Goal: Task Accomplishment & Management: Manage account settings

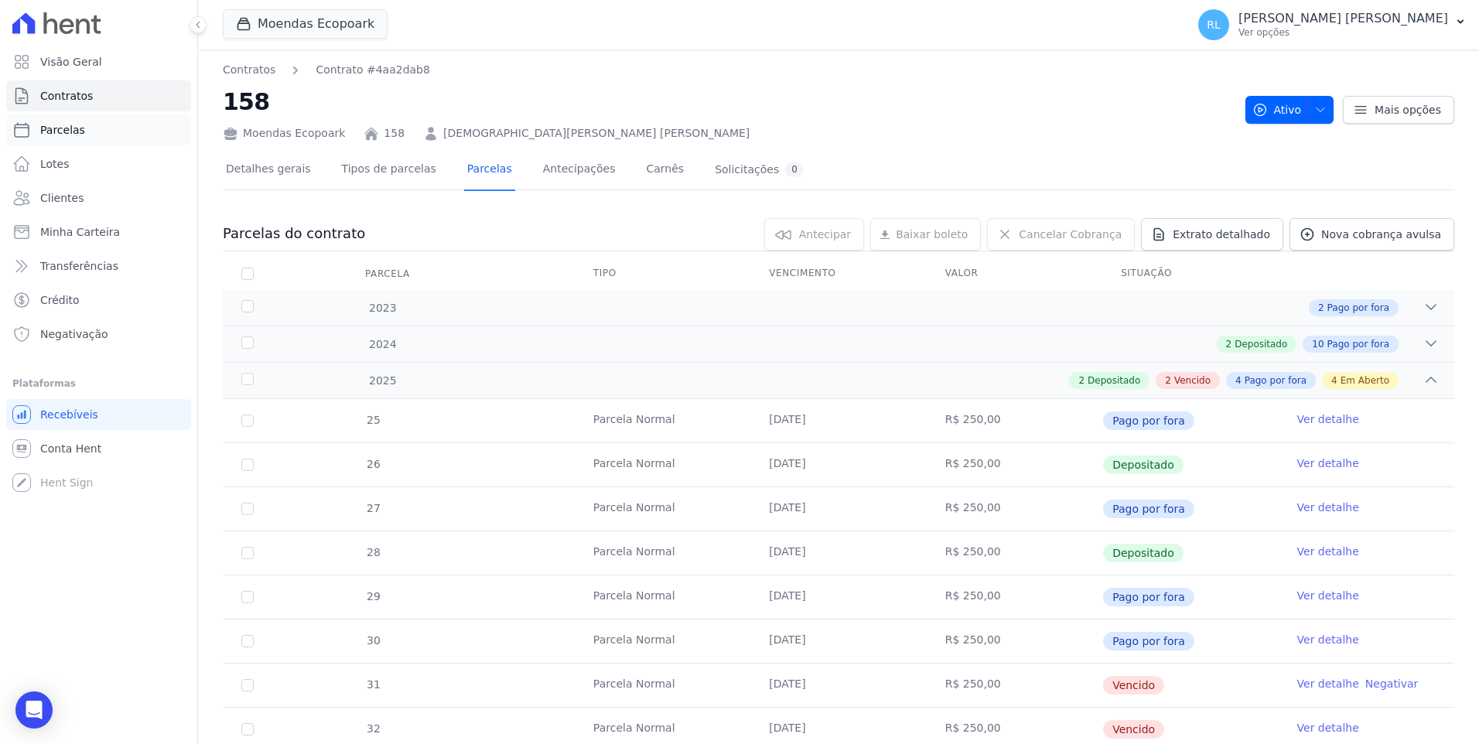
click at [75, 130] on span "Parcelas" at bounding box center [62, 129] width 45 height 15
select select
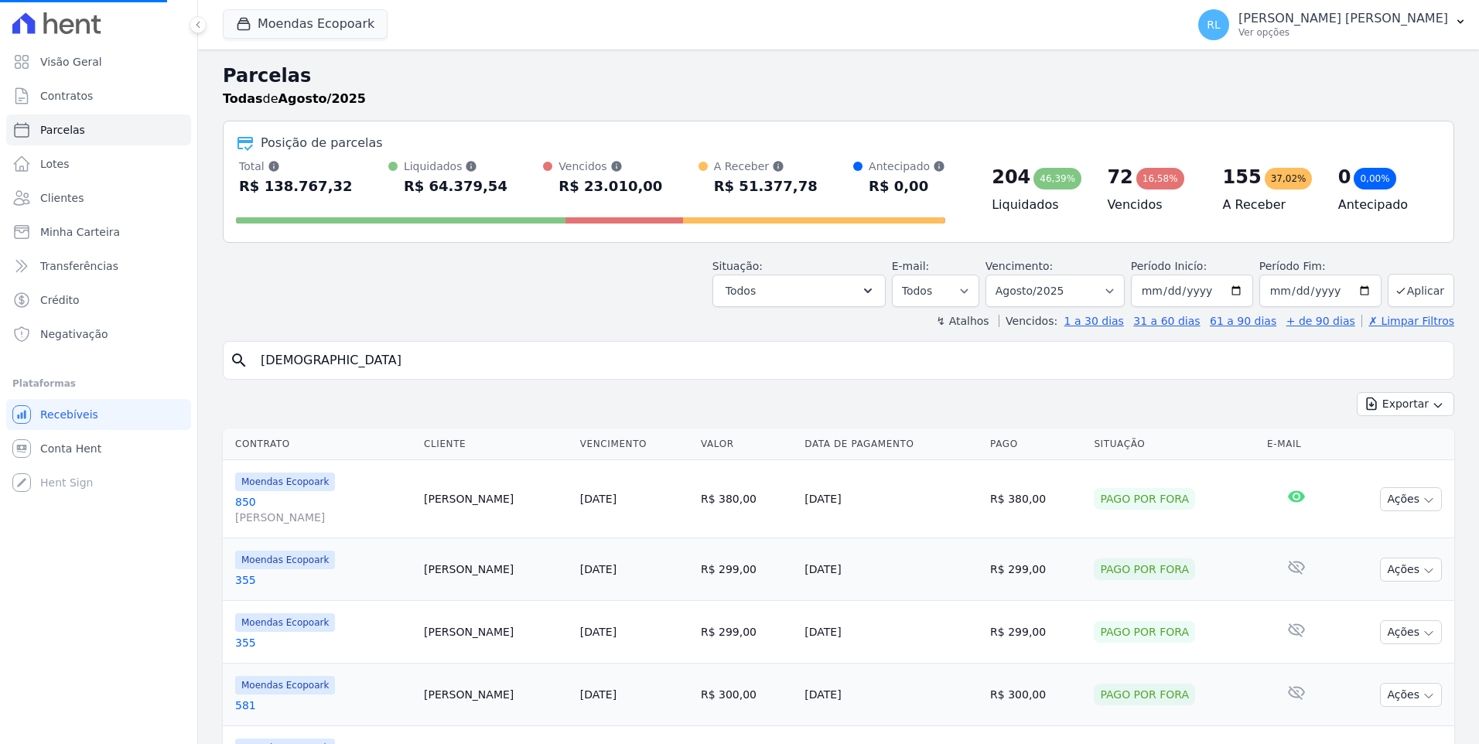
click at [408, 359] on input "[DEMOGRAPHIC_DATA]" at bounding box center [849, 360] width 1196 height 31
select select
click at [408, 359] on input "search" at bounding box center [849, 360] width 1196 height 31
type input "165"
select select
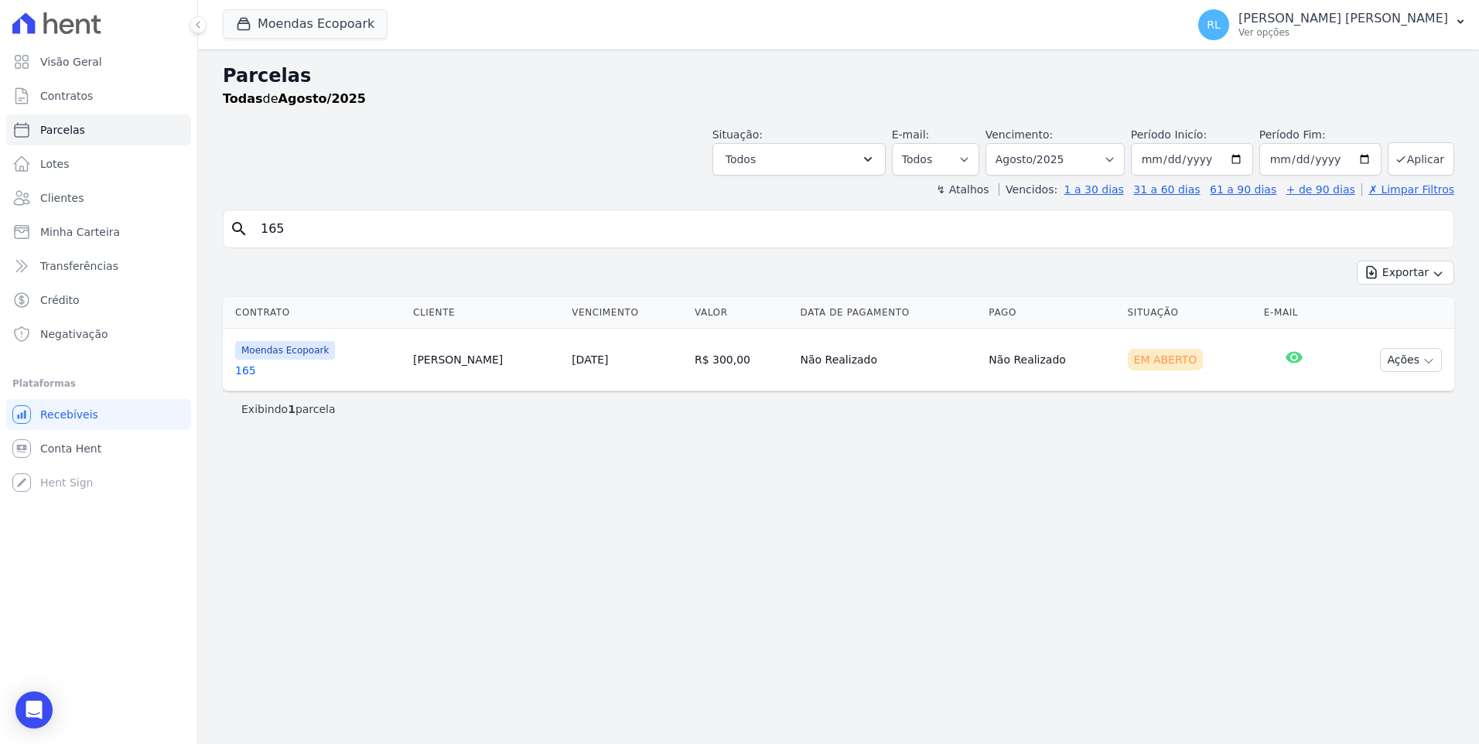
click at [237, 369] on link "165" at bounding box center [318, 370] width 166 height 15
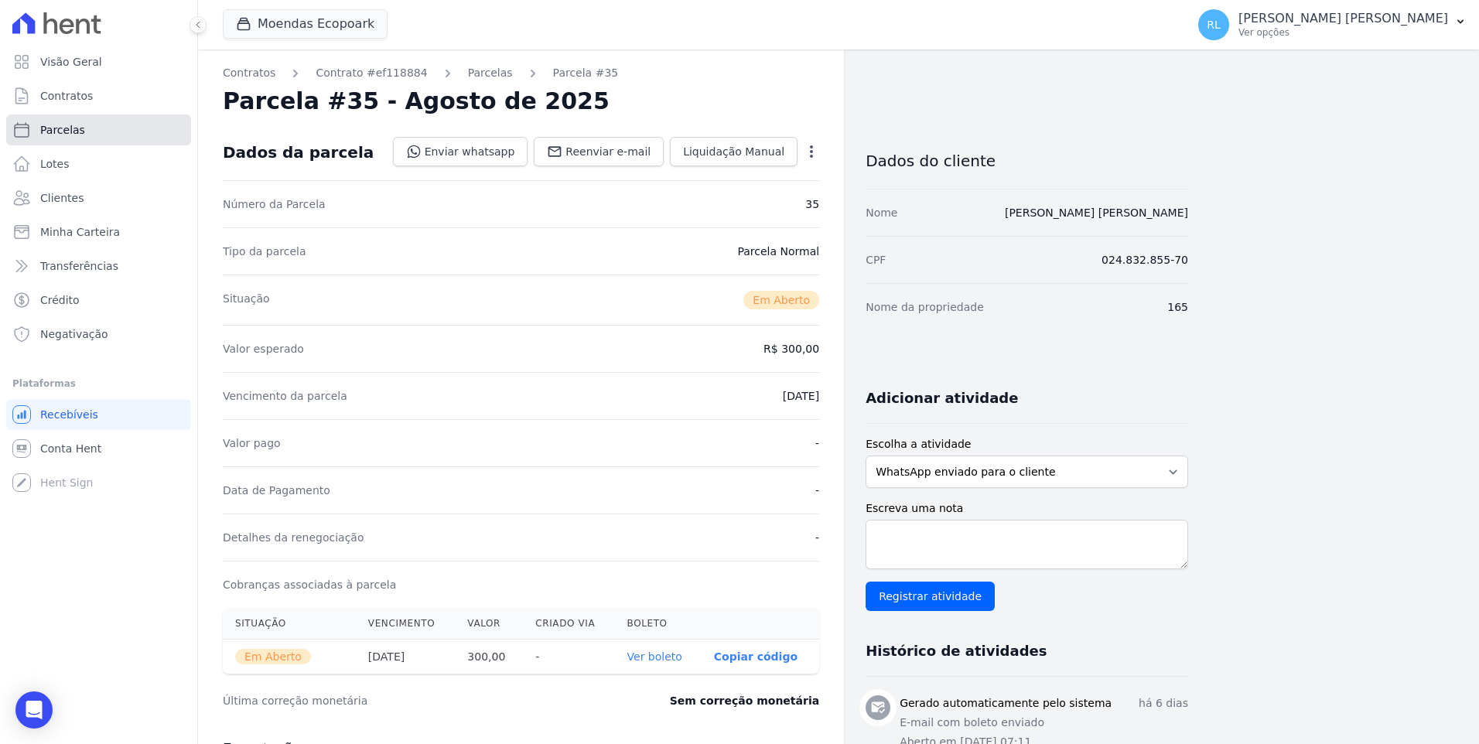
click at [57, 128] on span "Parcelas" at bounding box center [62, 129] width 45 height 15
select select
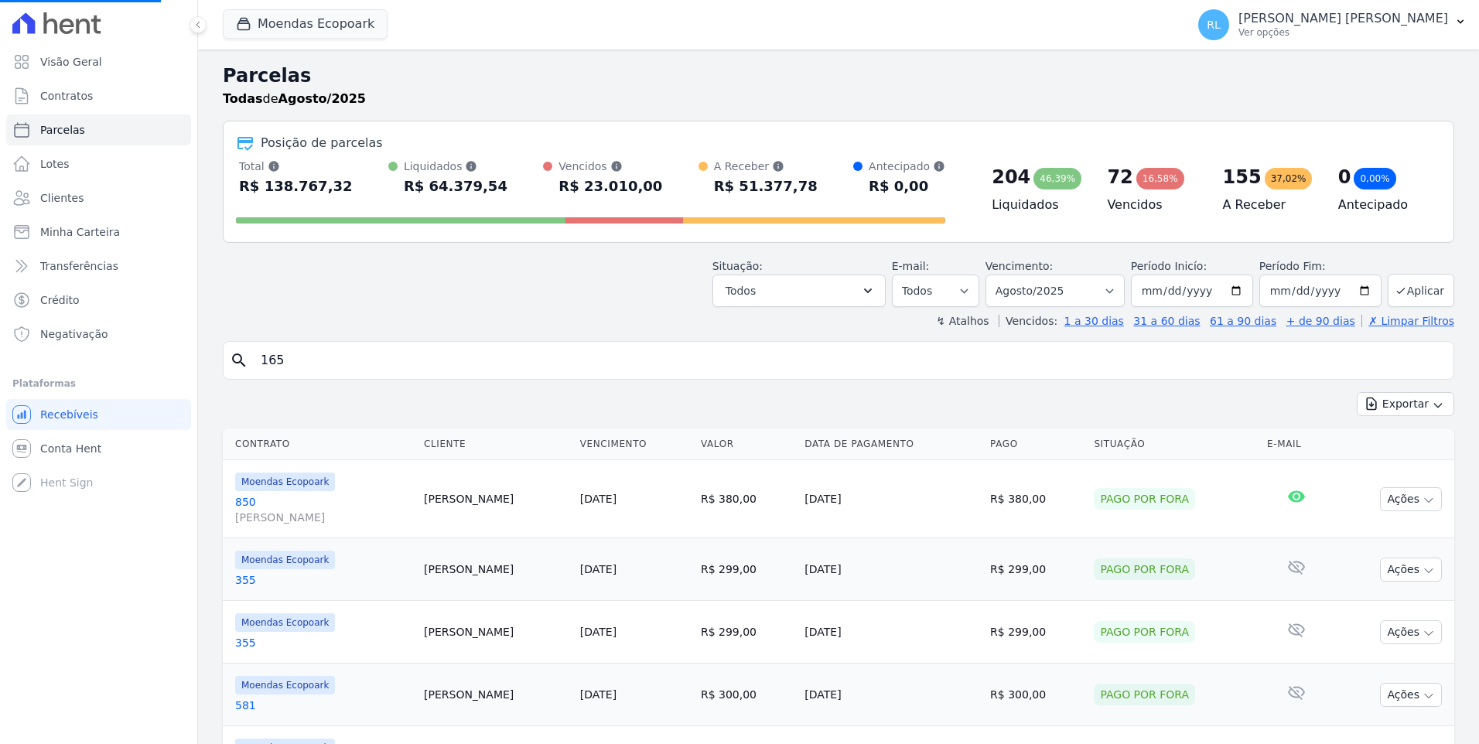
select select
click at [298, 358] on input "search" at bounding box center [849, 360] width 1196 height 31
type input "145"
select select
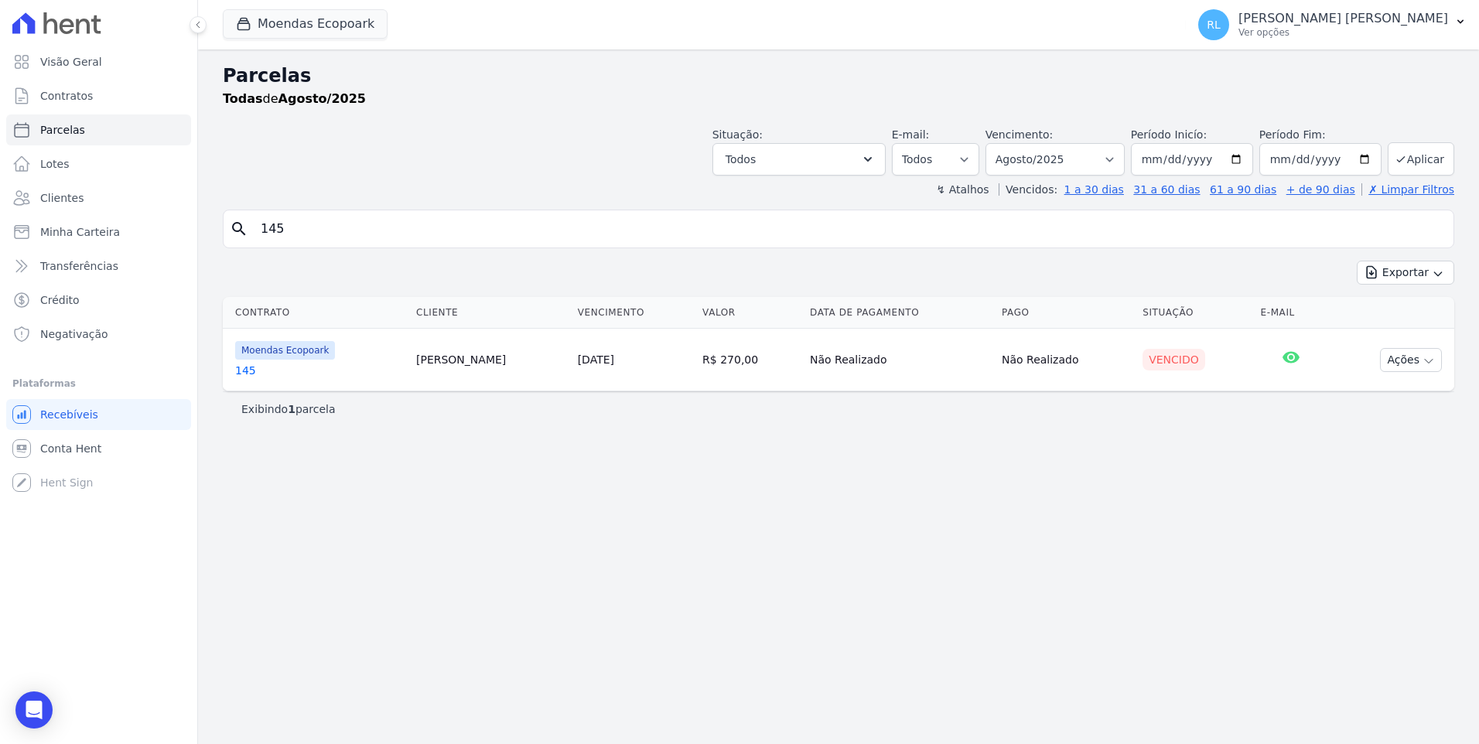
click at [261, 364] on link "145" at bounding box center [319, 370] width 169 height 15
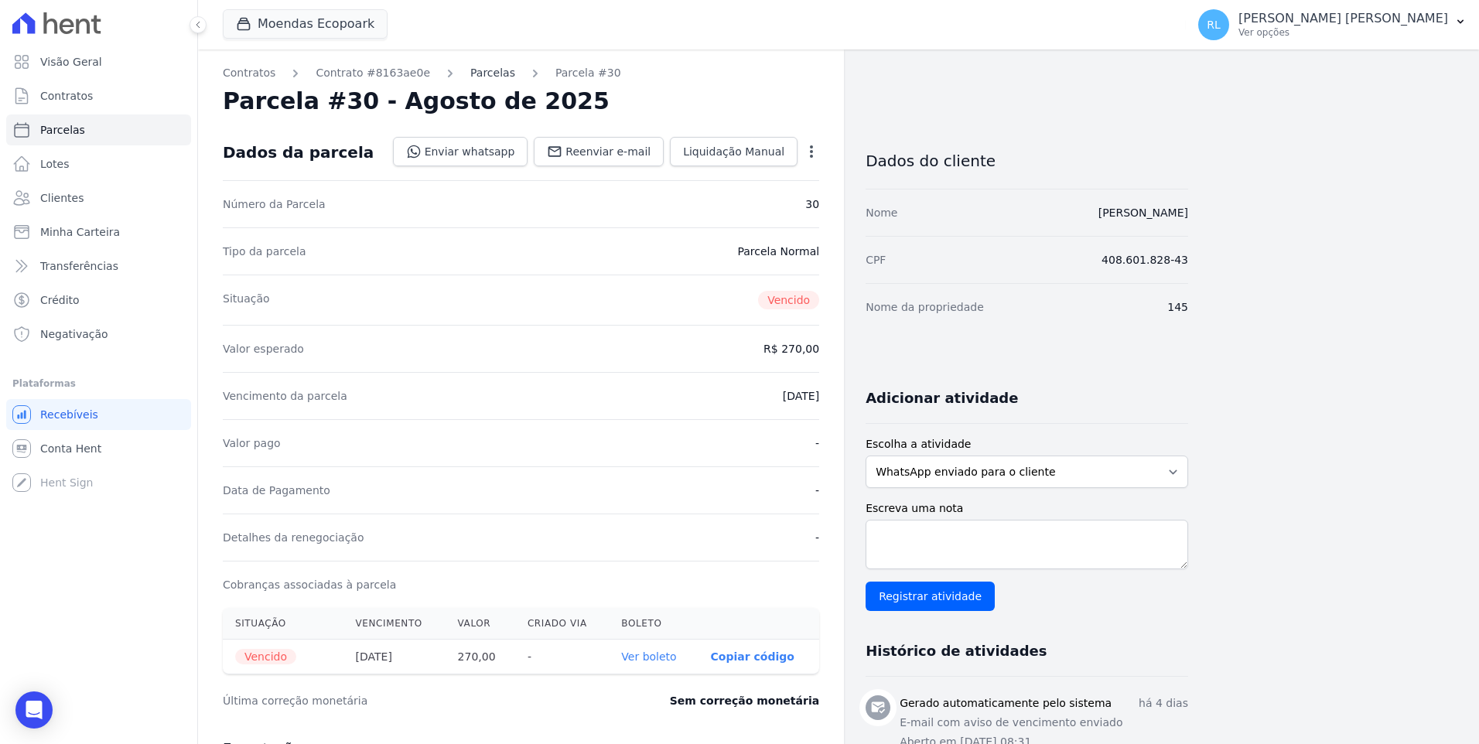
click at [471, 79] on link "Parcelas" at bounding box center [492, 73] width 45 height 16
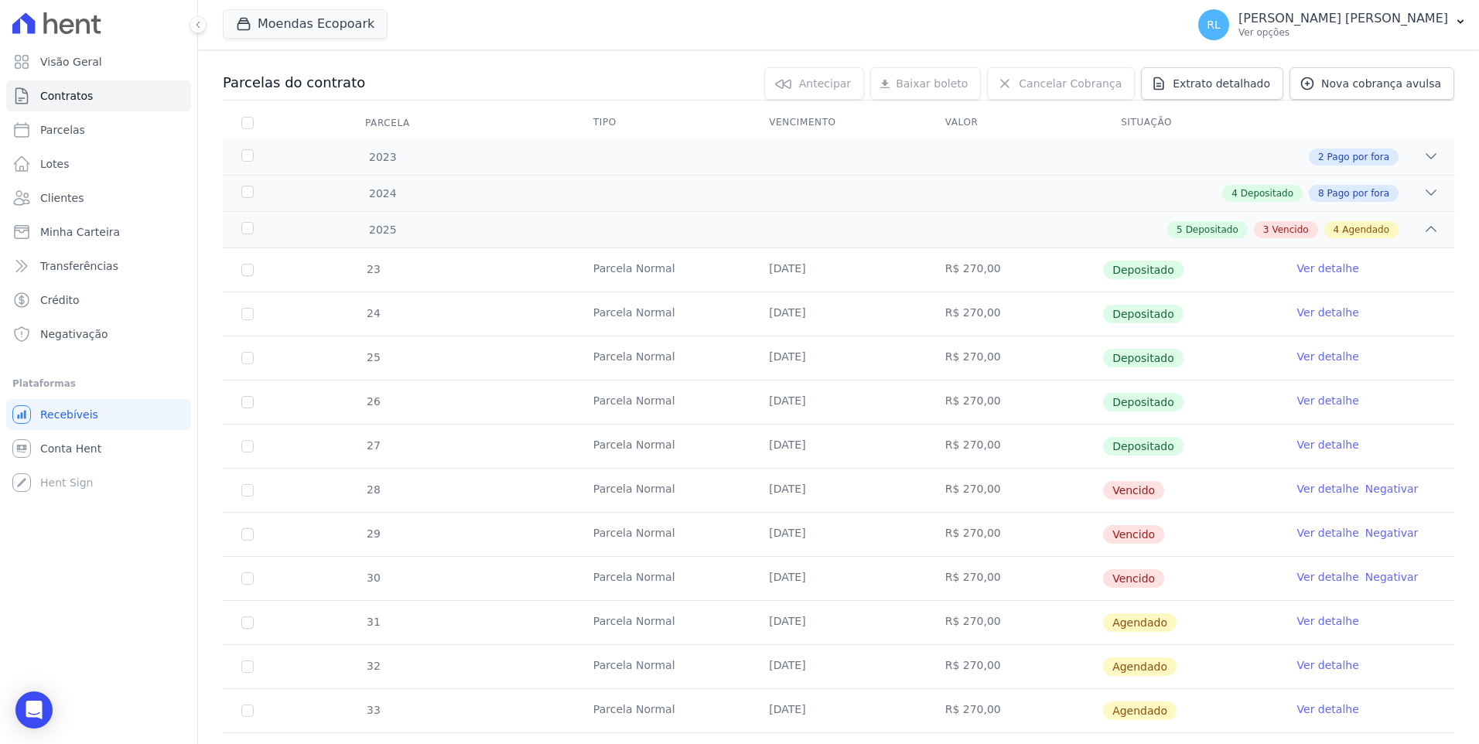
scroll to position [155, 0]
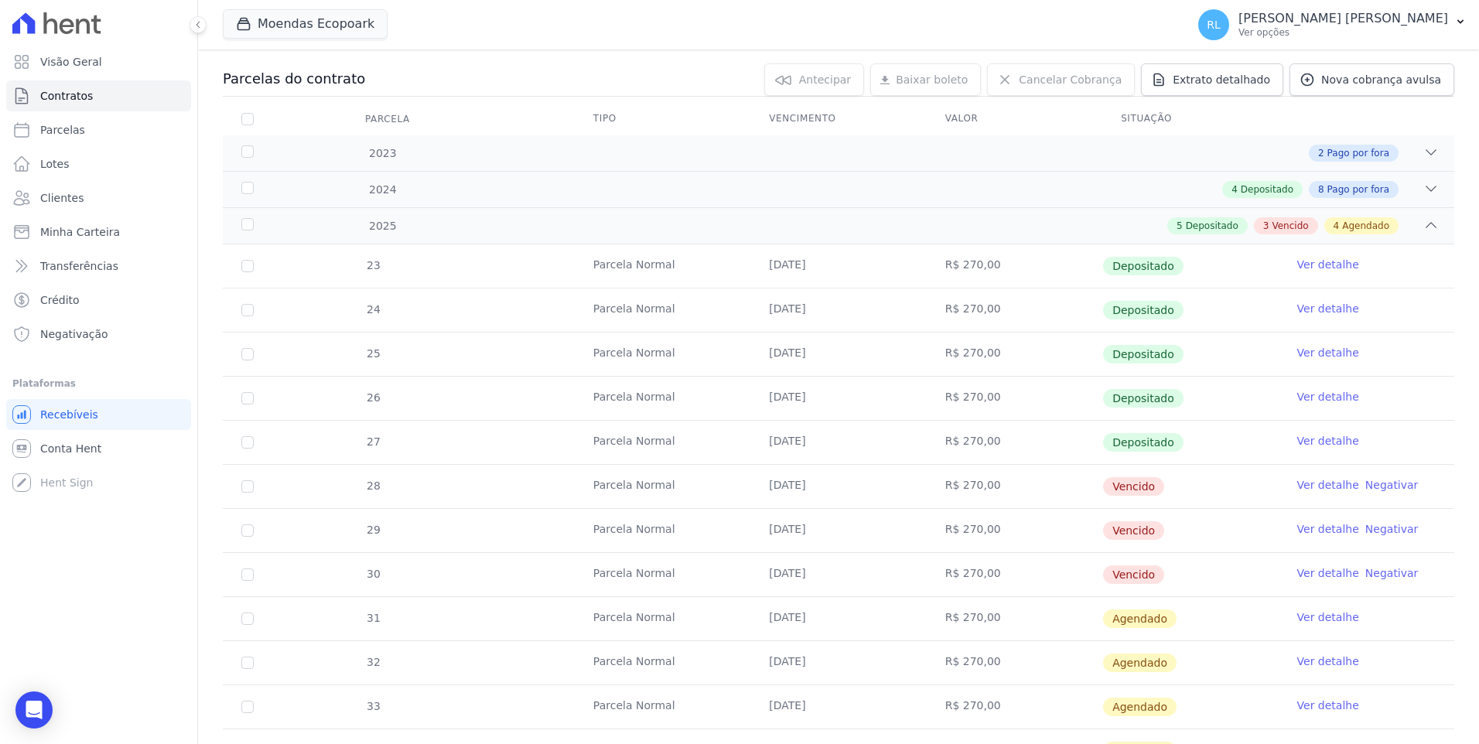
click at [1312, 483] on link "Ver detalhe" at bounding box center [1328, 484] width 62 height 15
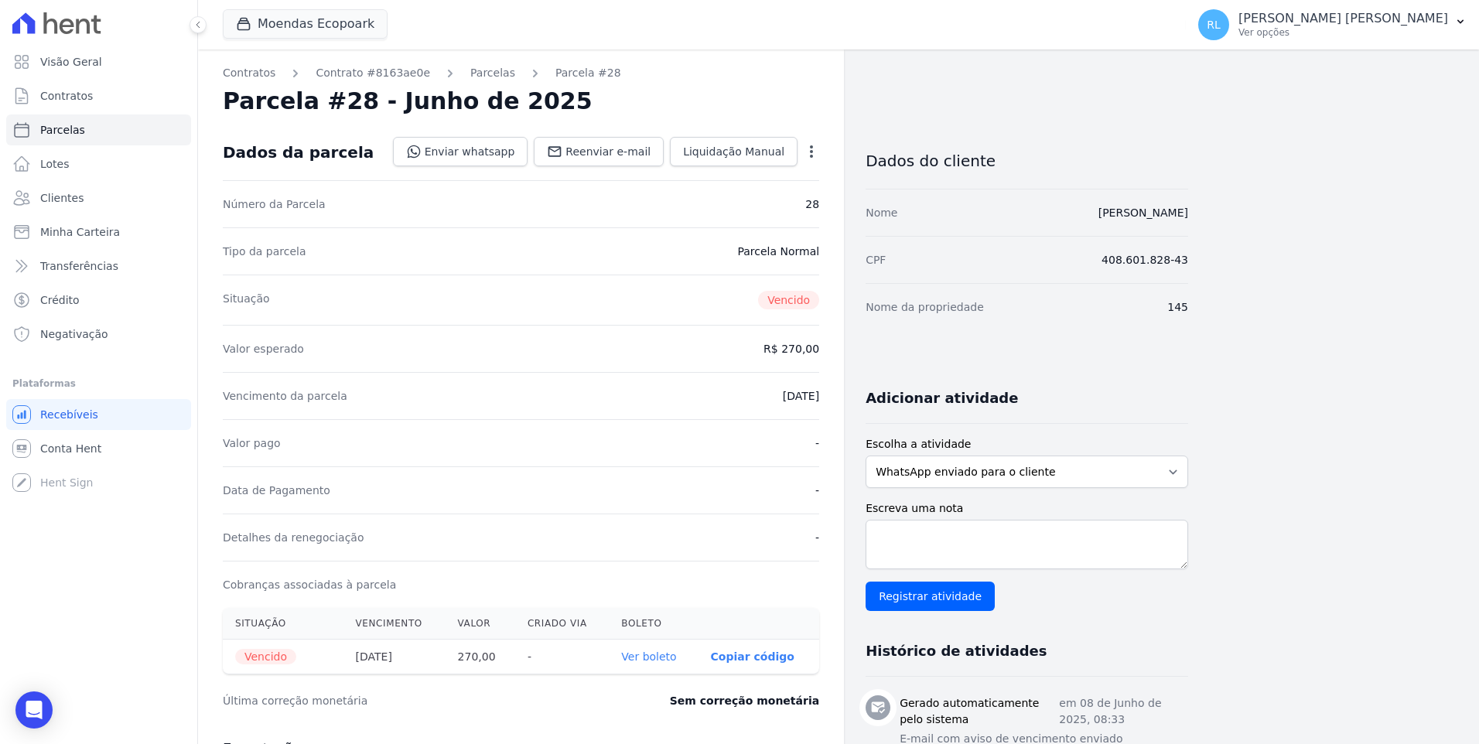
click at [808, 148] on icon "button" at bounding box center [811, 151] width 15 height 15
click at [762, 196] on link "Cancelar Cobrança" at bounding box center [745, 200] width 136 height 28
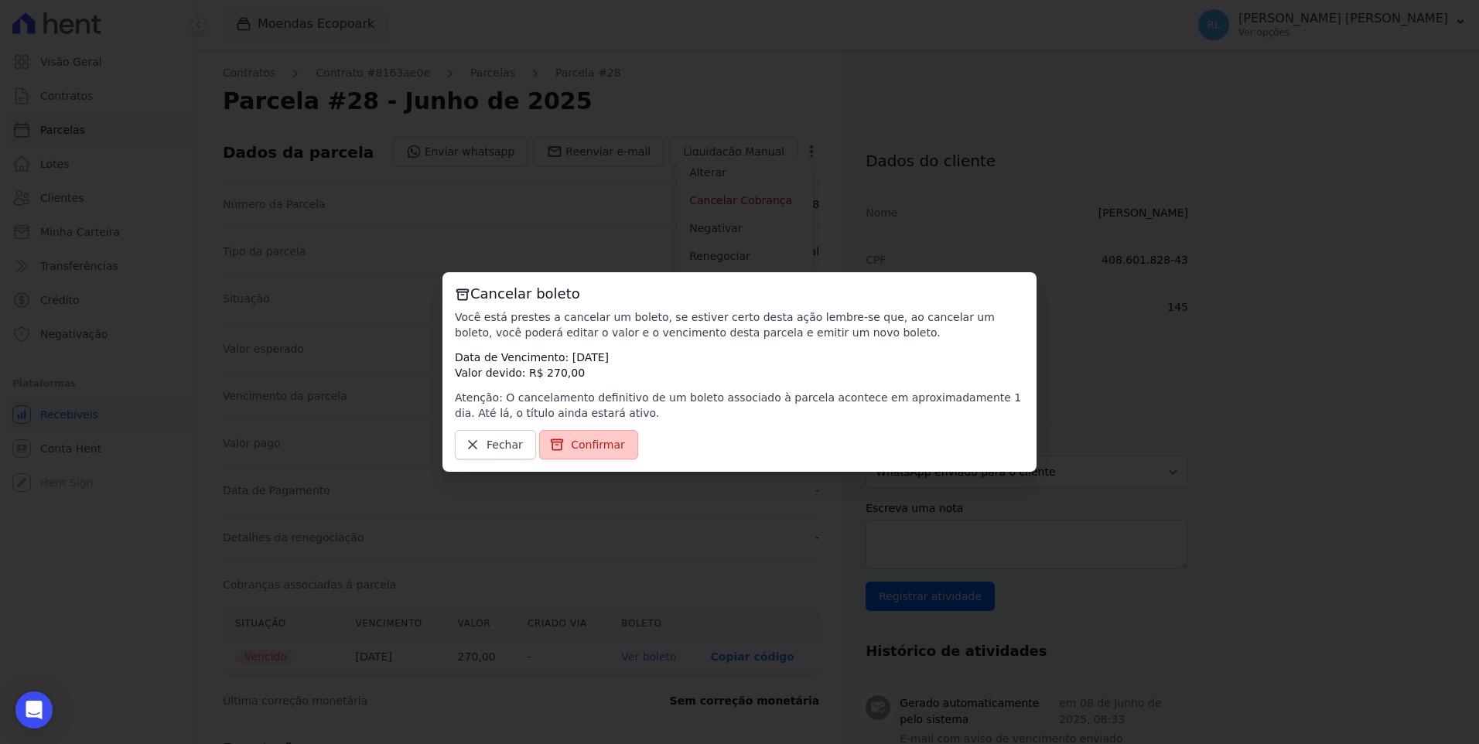
click at [592, 443] on span "Confirmar" at bounding box center [598, 444] width 54 height 15
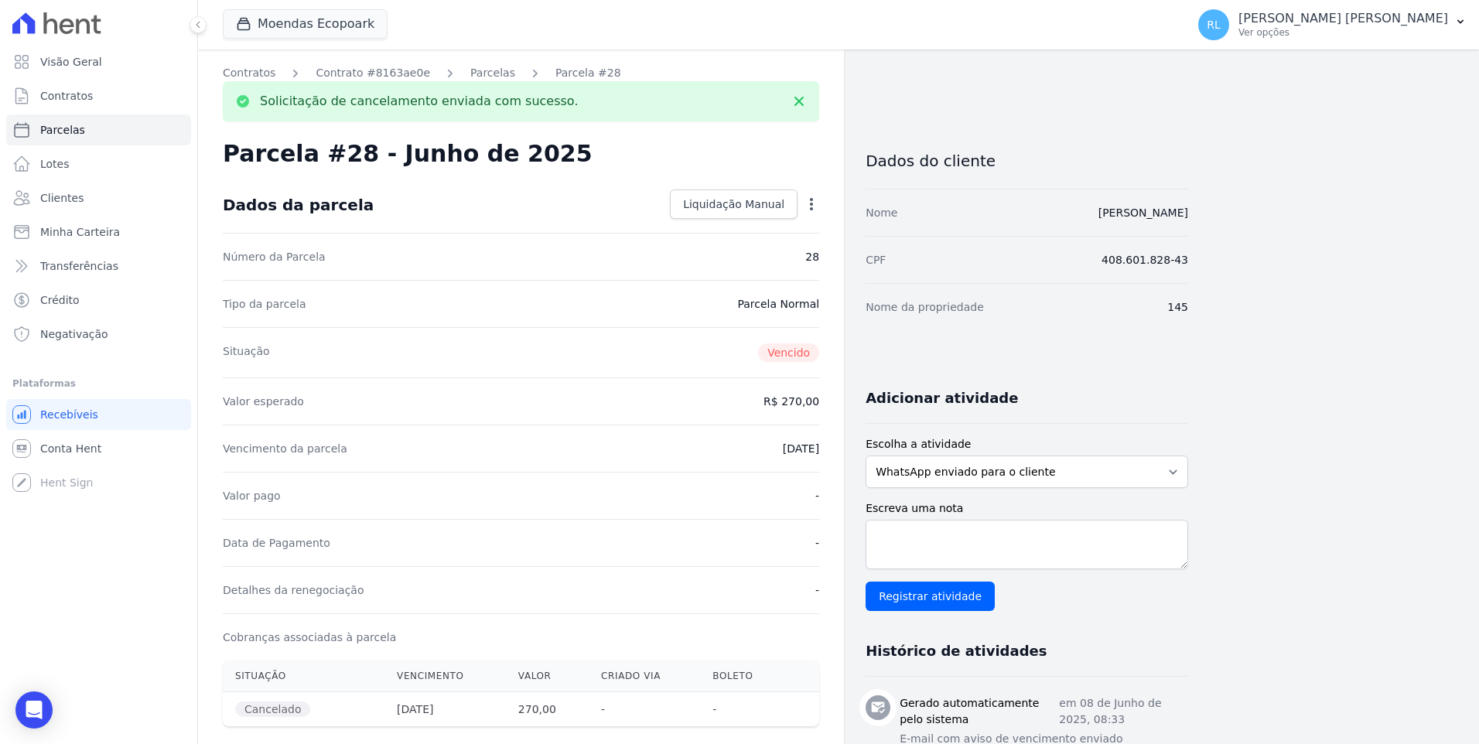
click at [807, 204] on icon "button" at bounding box center [811, 203] width 15 height 15
click at [786, 222] on link "Alterar" at bounding box center [745, 225] width 136 height 28
click at [718, 446] on input "[DATE]" at bounding box center [758, 447] width 122 height 32
type input "[DATE]"
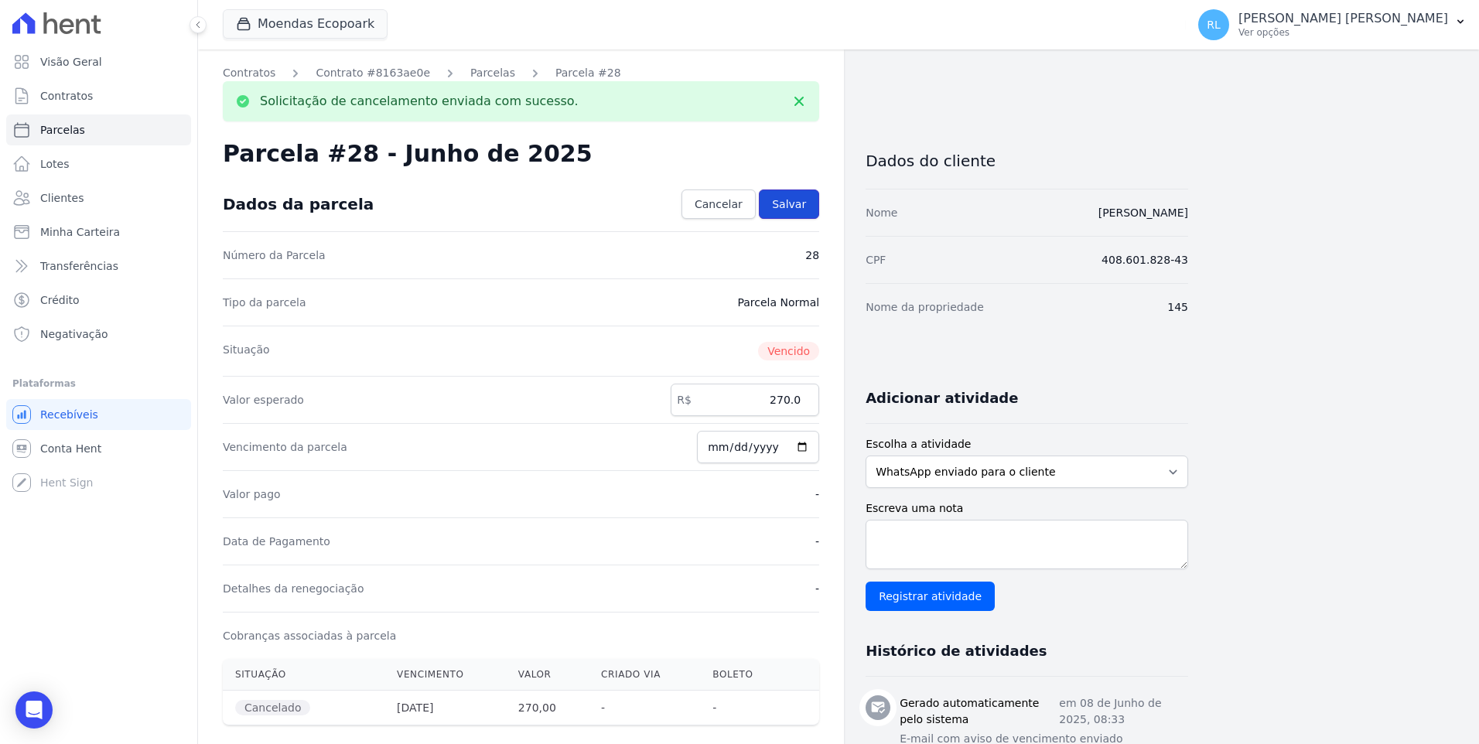
click at [794, 210] on span "Salvar" at bounding box center [789, 203] width 34 height 15
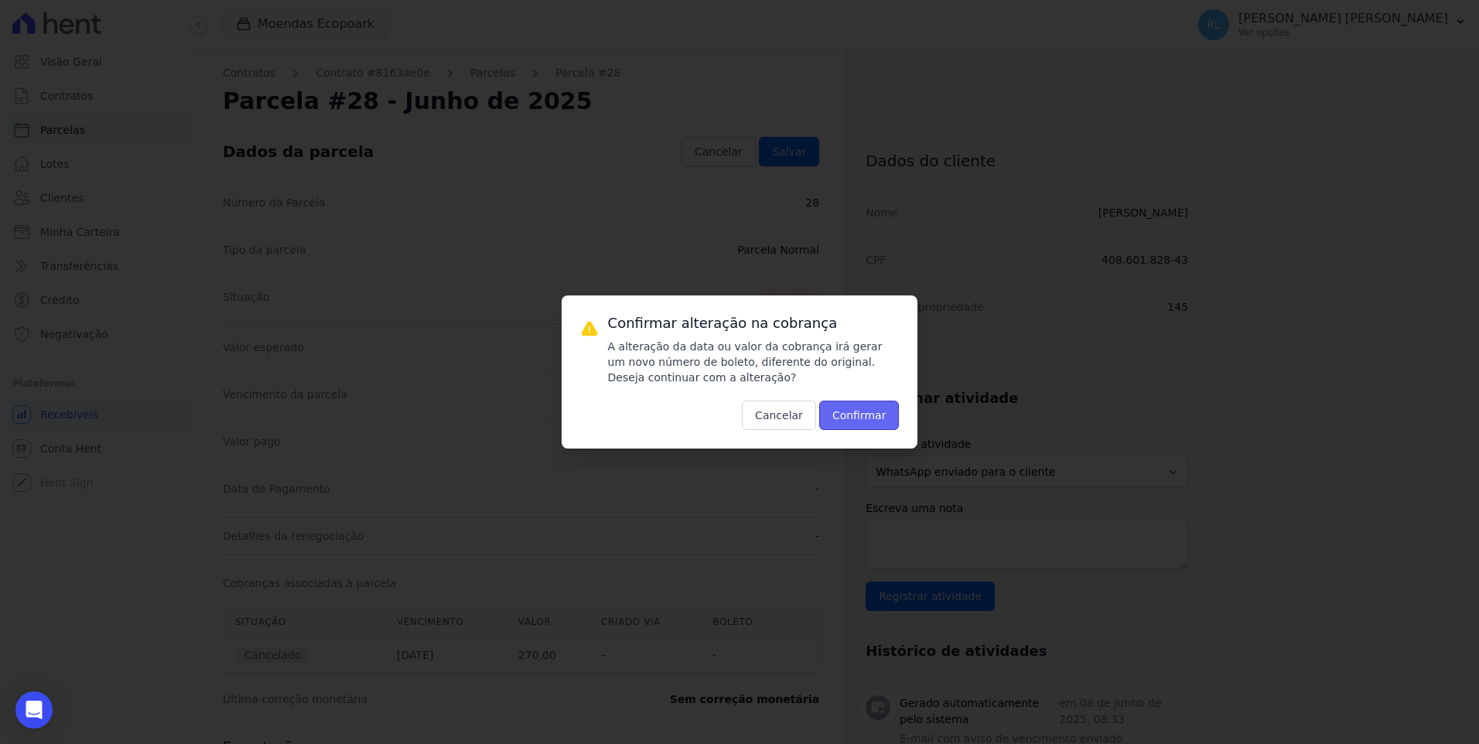
click at [874, 427] on button "Confirmar" at bounding box center [859, 415] width 80 height 29
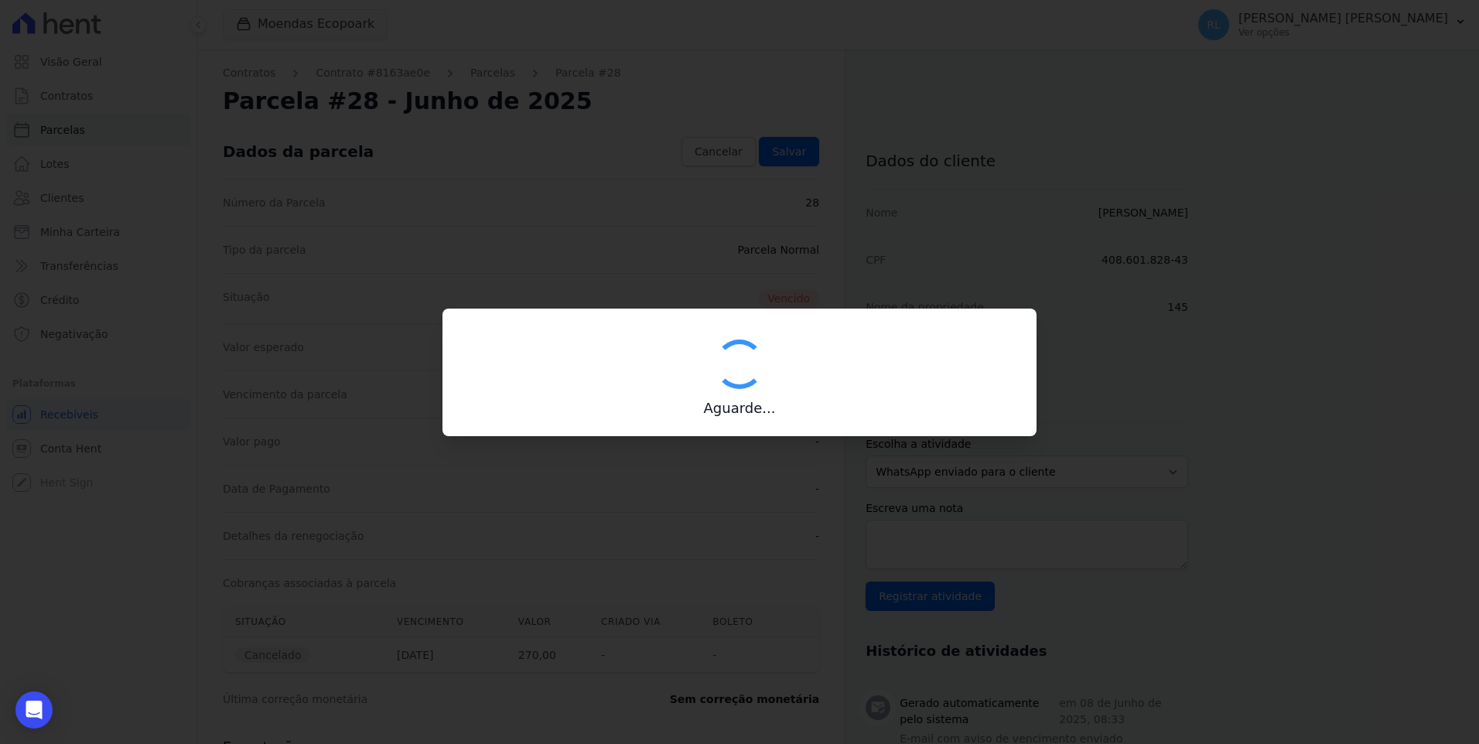
type input "00190000090335103300000651851172911710000027000"
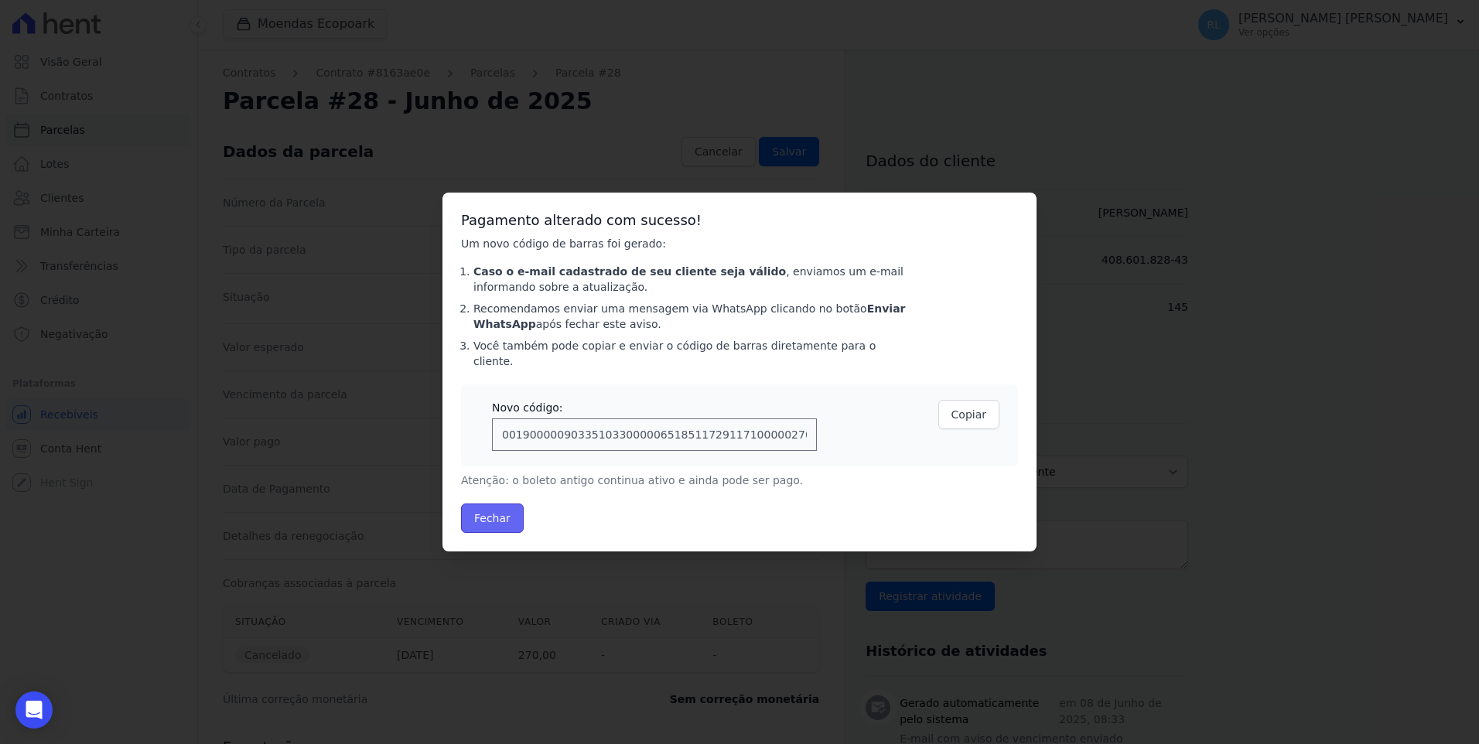
click at [493, 508] on button "Fechar" at bounding box center [492, 517] width 63 height 29
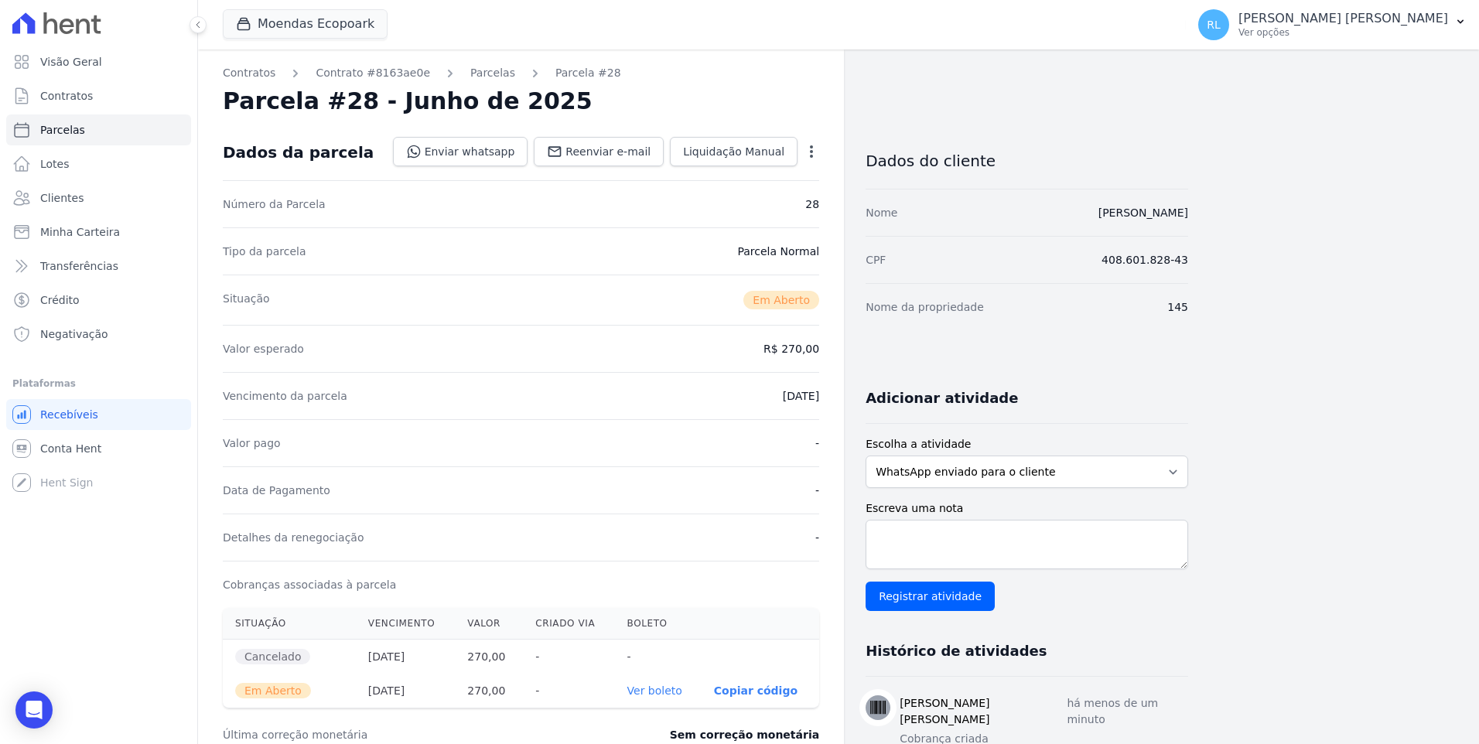
click at [671, 688] on link "Ver boleto" at bounding box center [654, 690] width 55 height 12
click at [76, 134] on span "Parcelas" at bounding box center [62, 129] width 45 height 15
select select
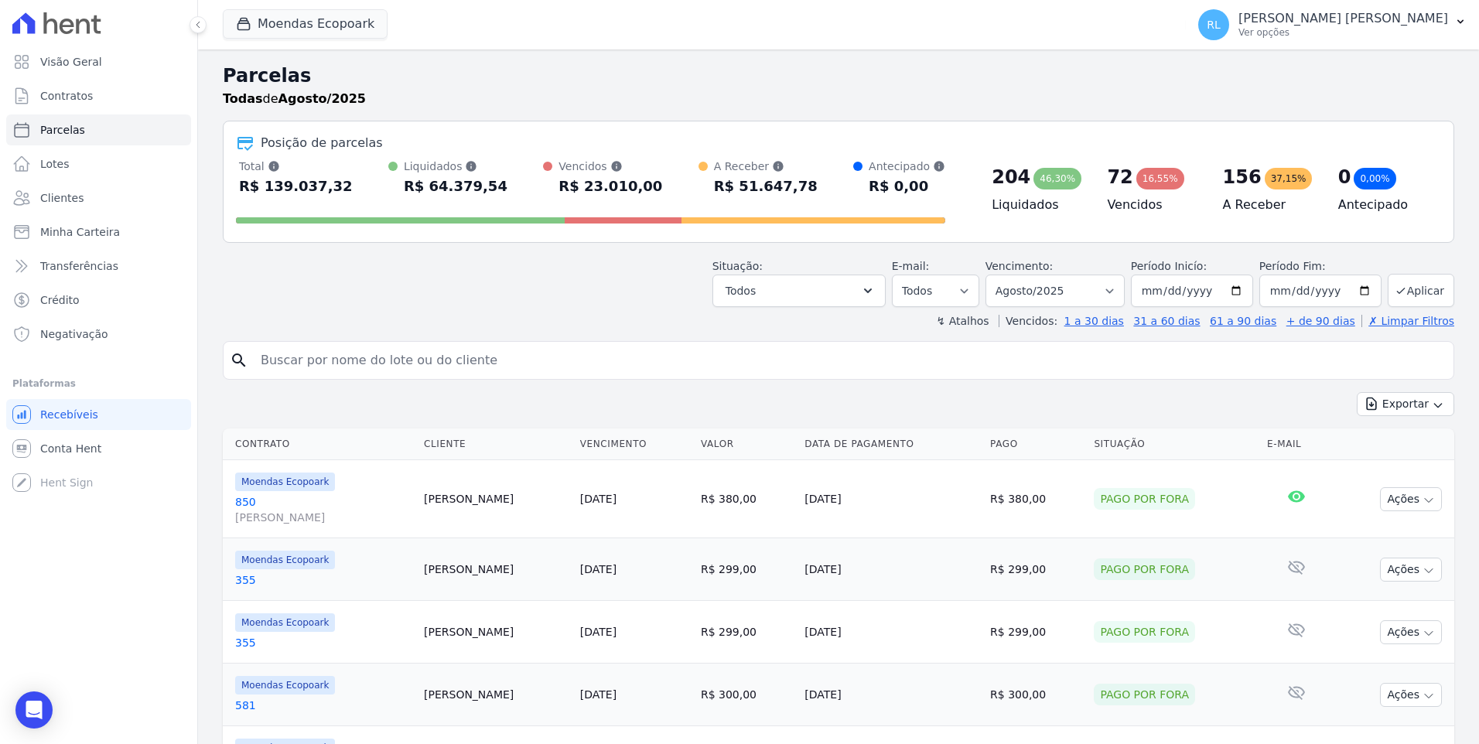
click at [362, 366] on input "search" at bounding box center [849, 360] width 1196 height 31
type input "161"
select select
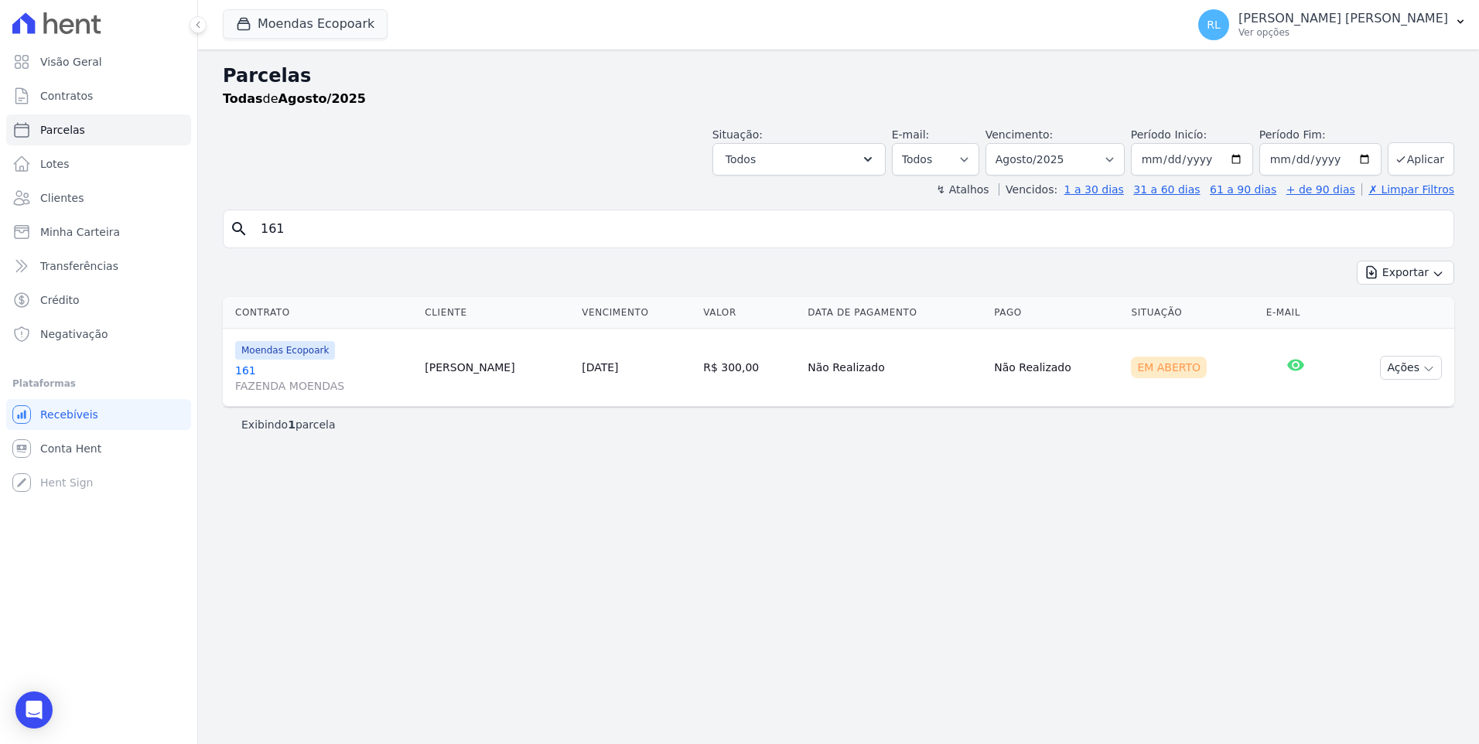
click at [248, 367] on link "161 FAZENDA MOENDAS" at bounding box center [323, 378] width 177 height 31
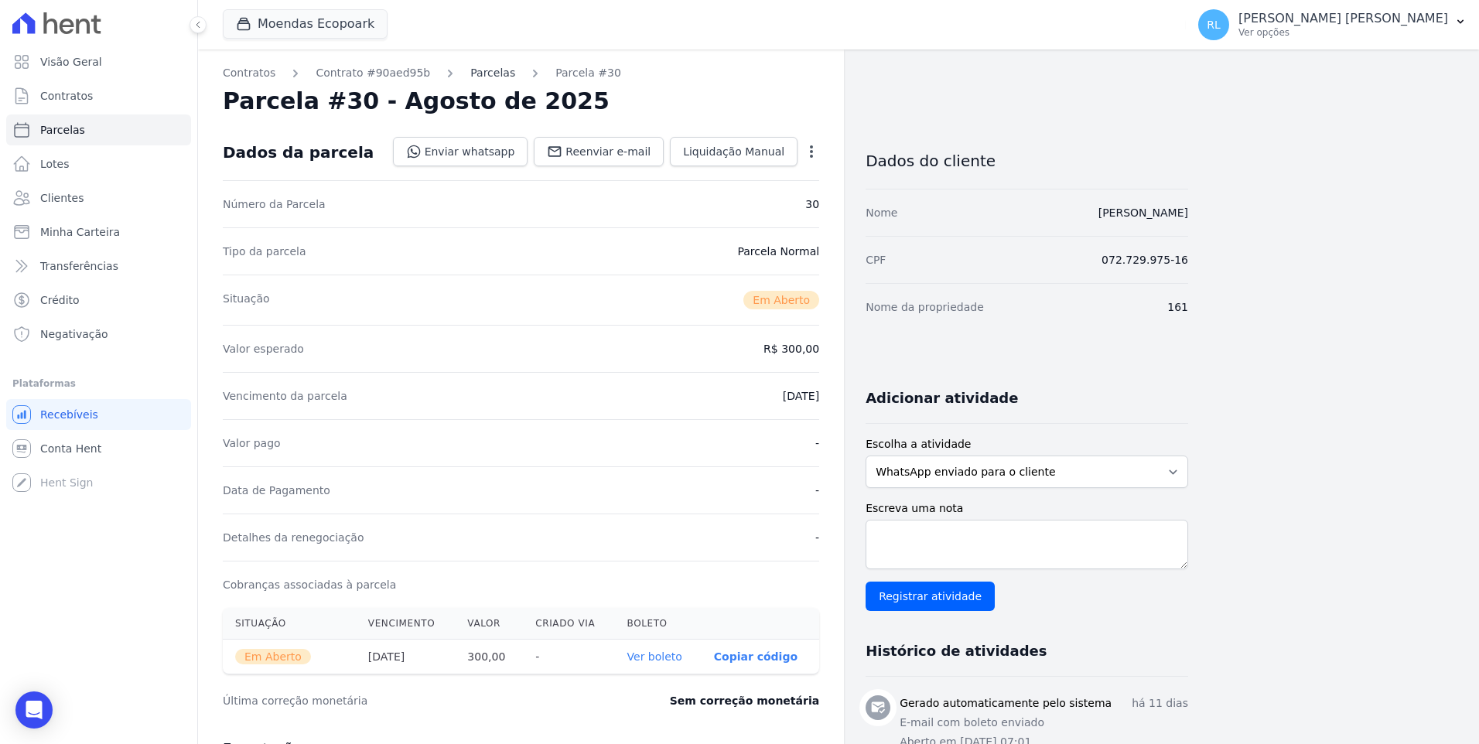
click at [470, 73] on link "Parcelas" at bounding box center [492, 73] width 45 height 16
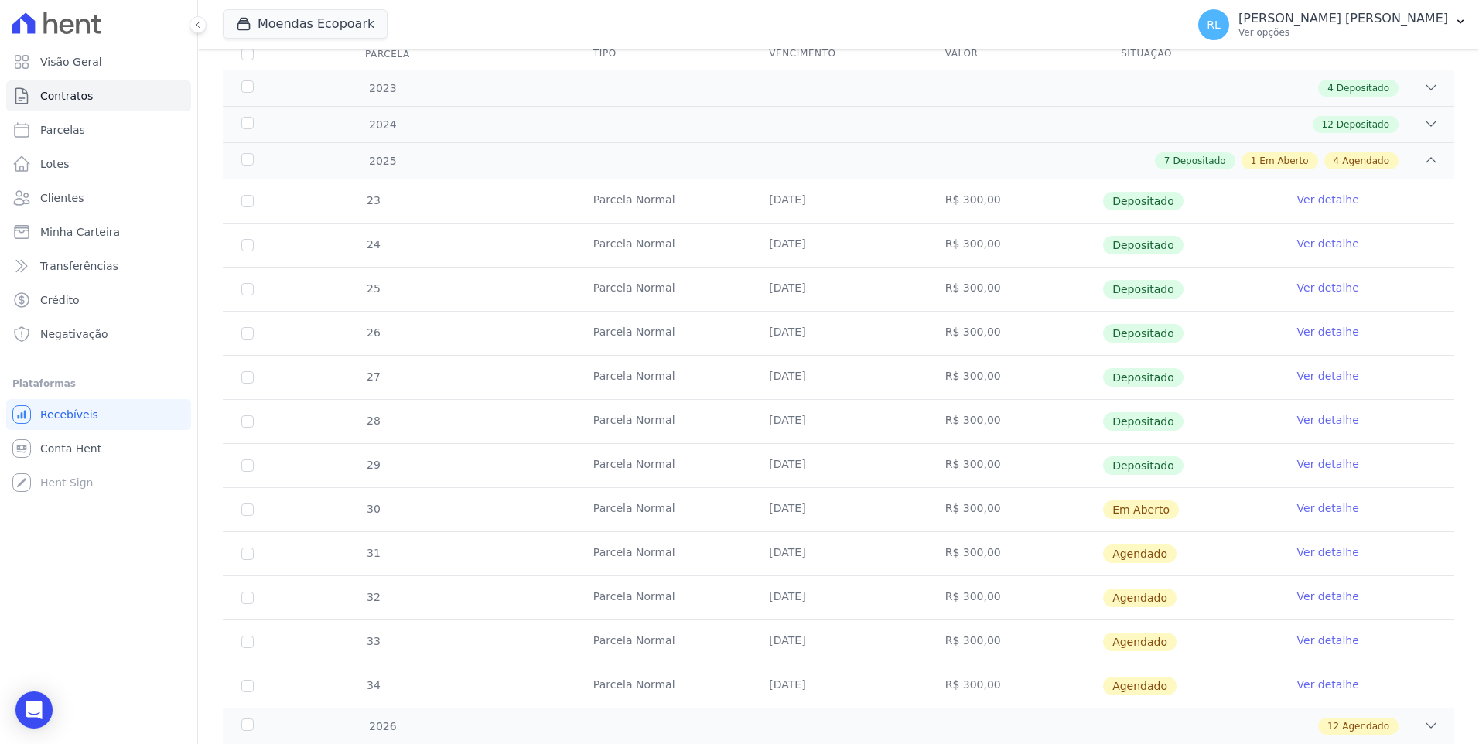
scroll to position [232, 0]
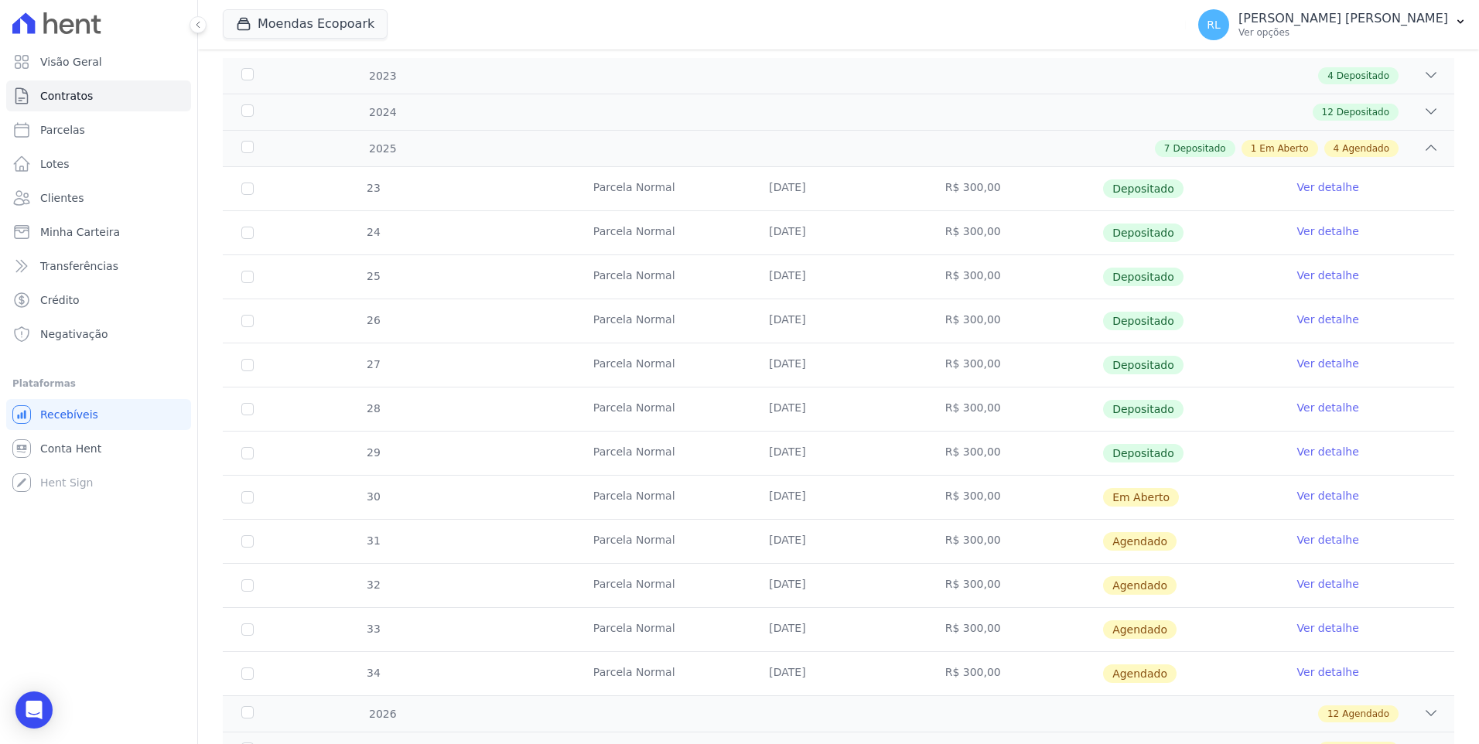
click at [1306, 498] on link "Ver detalhe" at bounding box center [1328, 495] width 62 height 15
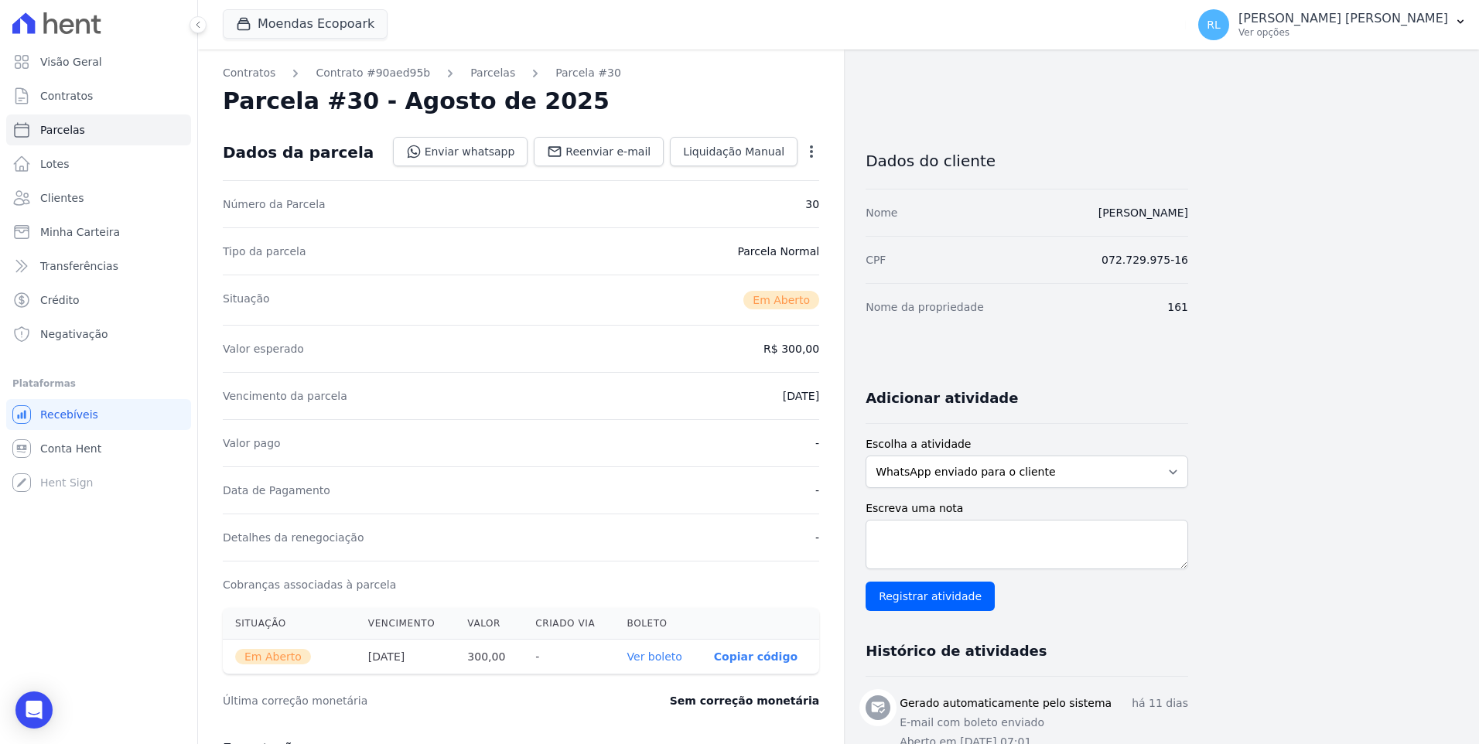
click at [673, 654] on link "Ver boleto" at bounding box center [654, 656] width 55 height 12
